Goal: Task Accomplishment & Management: Manage account settings

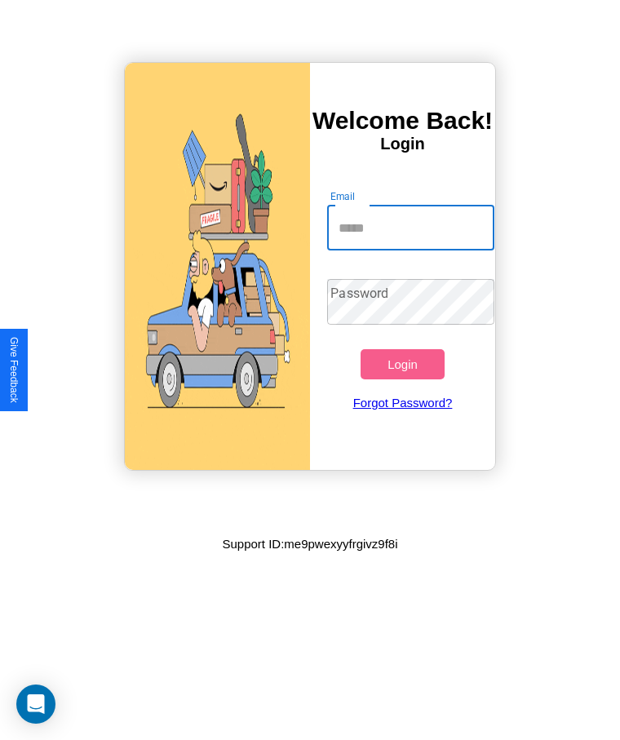
click at [411, 228] on input "Email" at bounding box center [410, 228] width 167 height 46
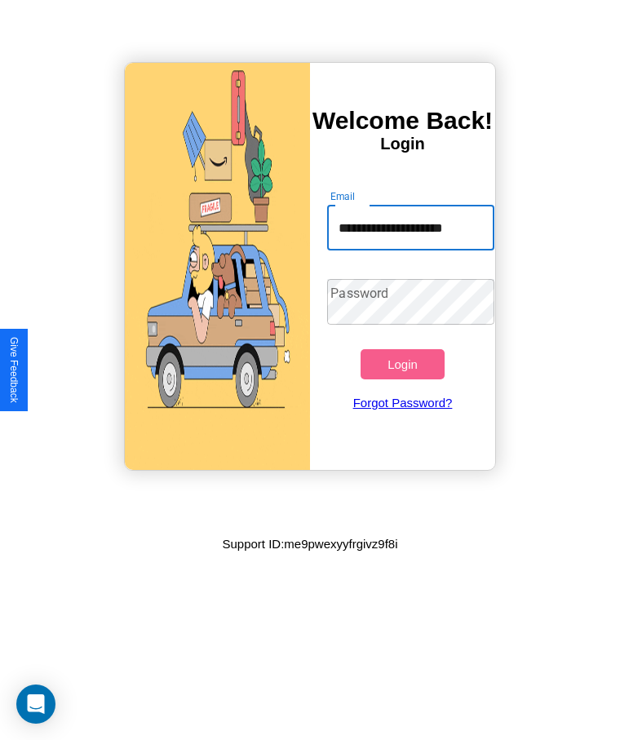
type input "**********"
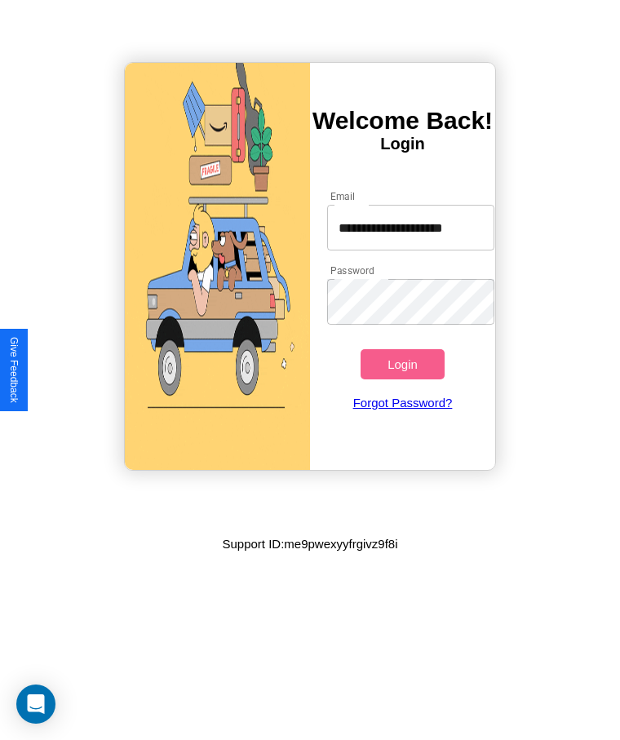
click at [402, 364] on button "Login" at bounding box center [402, 364] width 83 height 30
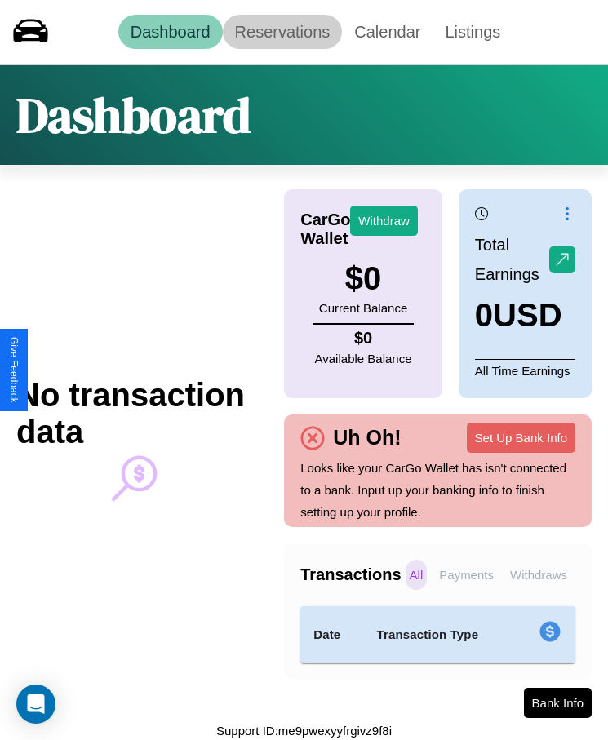
click at [282, 32] on link "Reservations" at bounding box center [283, 32] width 120 height 34
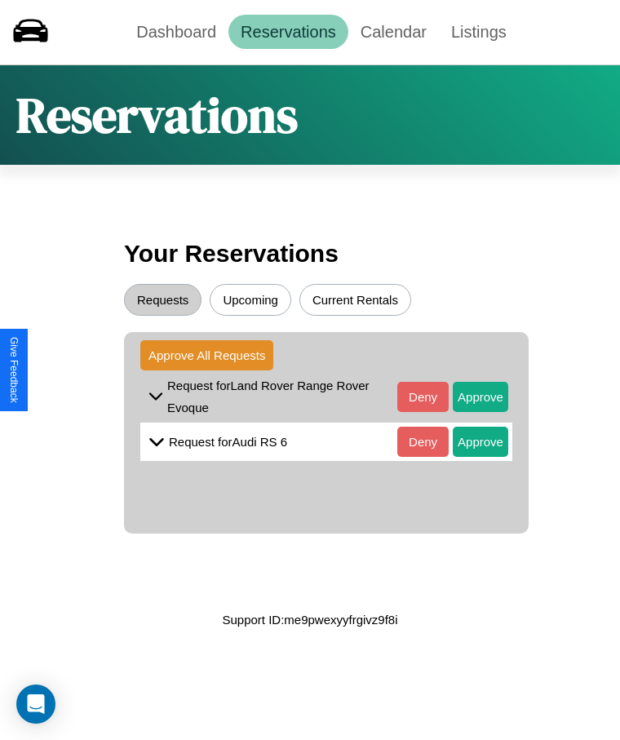
click at [251, 300] on button "Upcoming" at bounding box center [251, 300] width 82 height 32
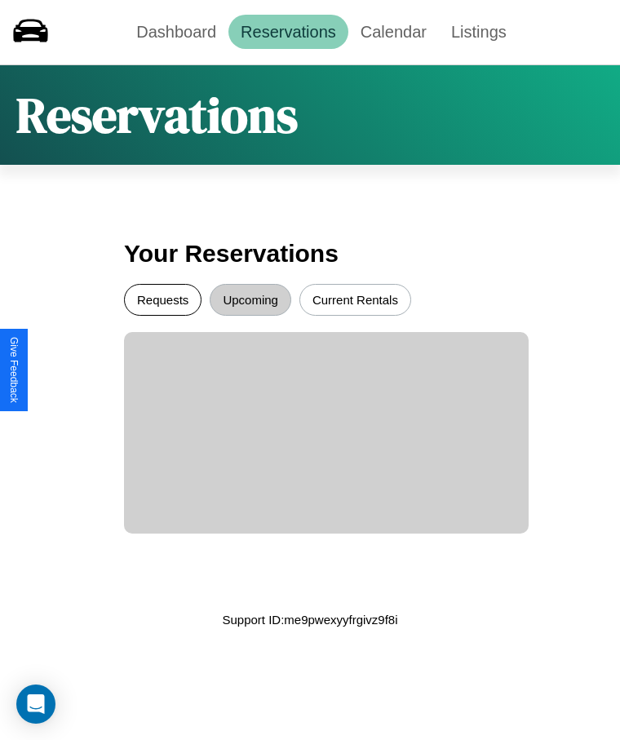
click at [162, 300] on button "Requests" at bounding box center [163, 300] width 78 height 32
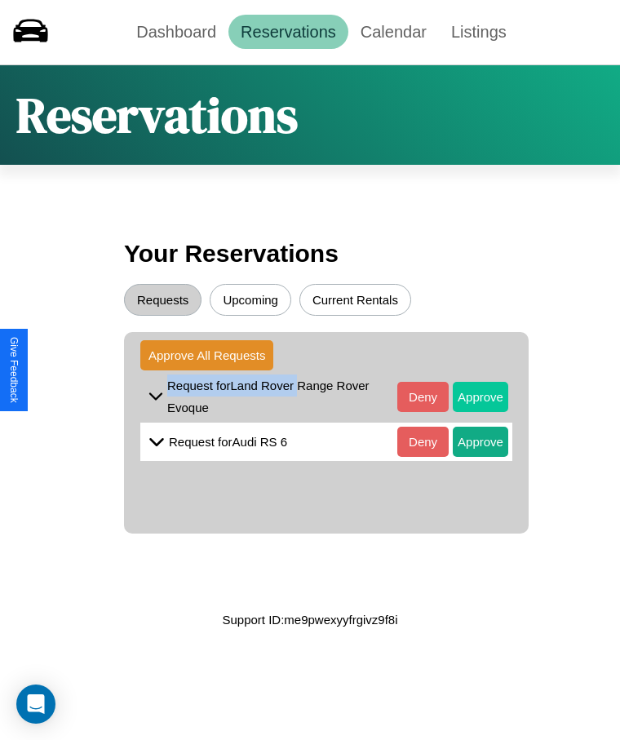
click at [469, 397] on button "Approve" at bounding box center [481, 397] width 56 height 30
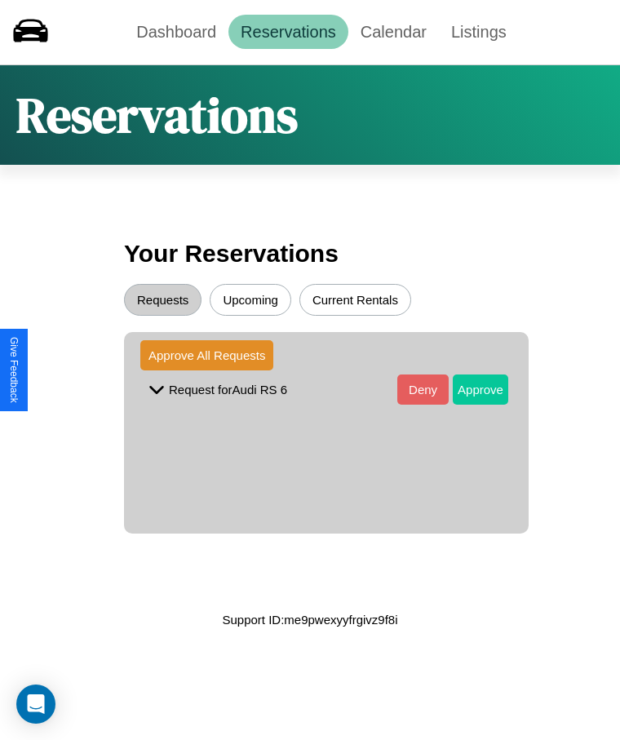
click at [469, 389] on button "Approve" at bounding box center [481, 390] width 56 height 30
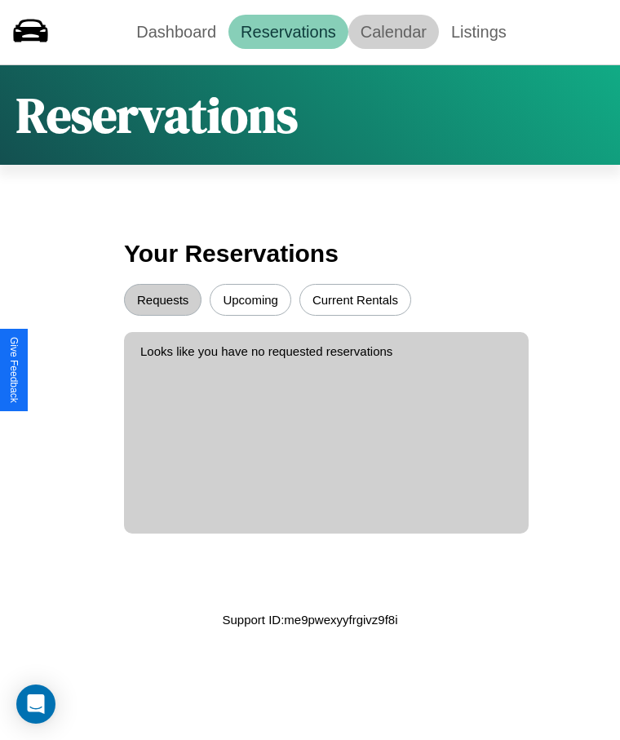
click at [393, 32] on link "Calendar" at bounding box center [394, 32] width 91 height 34
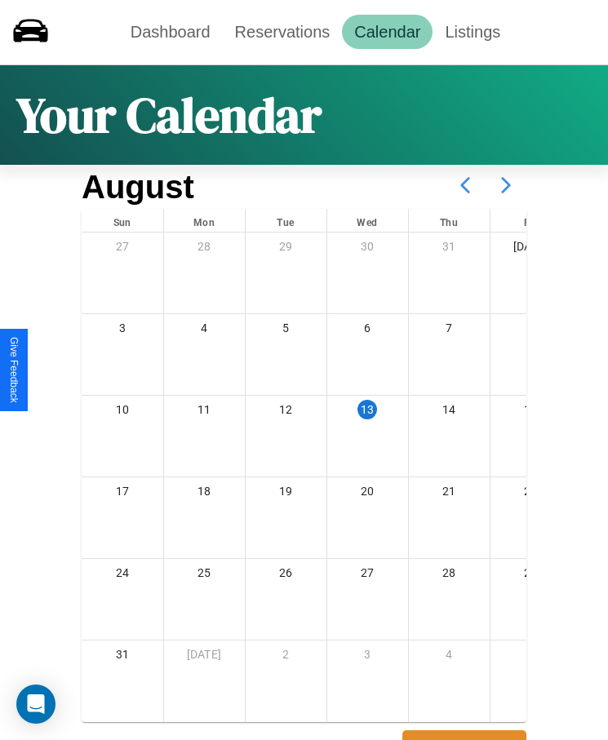
click at [506, 185] on icon at bounding box center [506, 185] width 41 height 41
